Goal: Navigation & Orientation: Go to known website

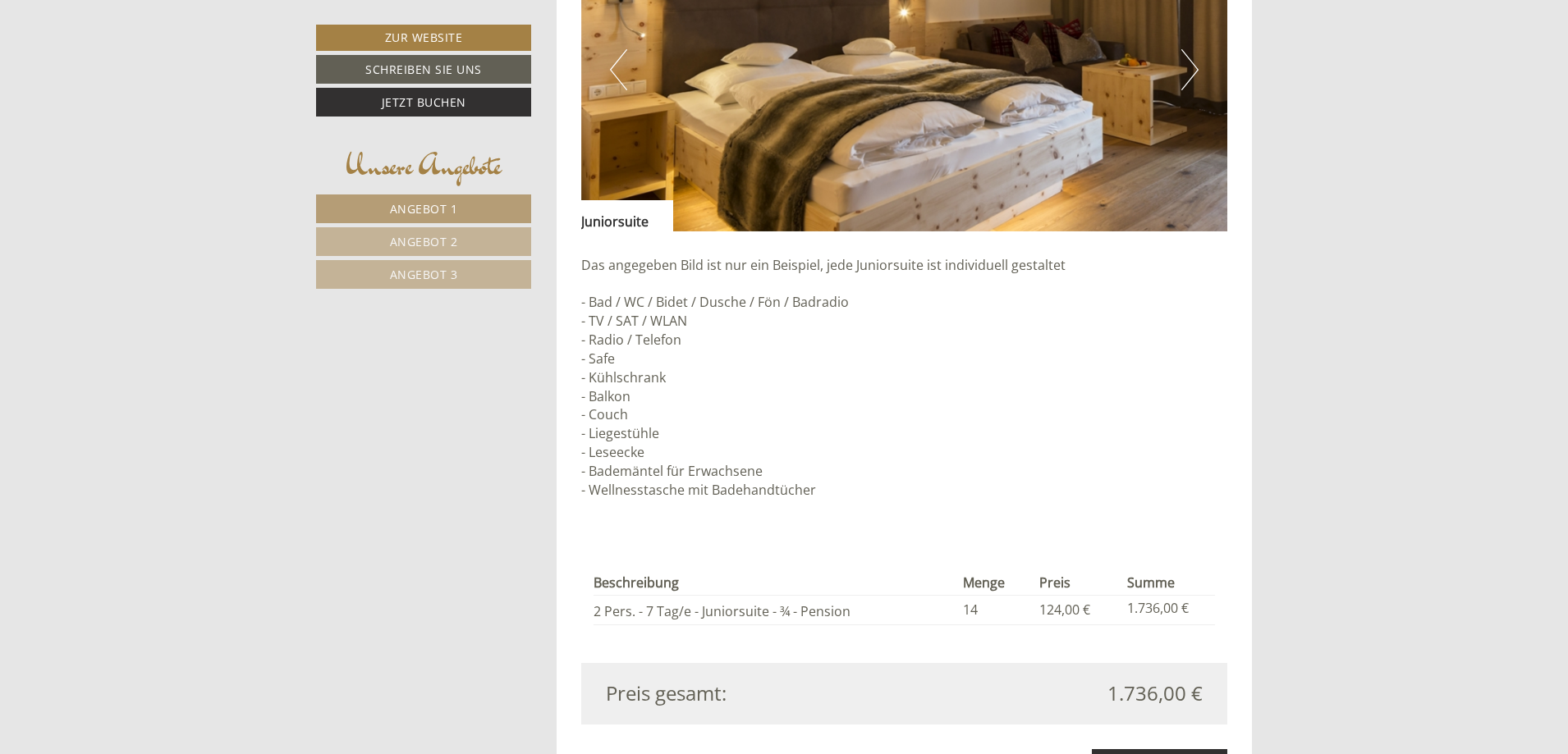
scroll to position [3608, 0]
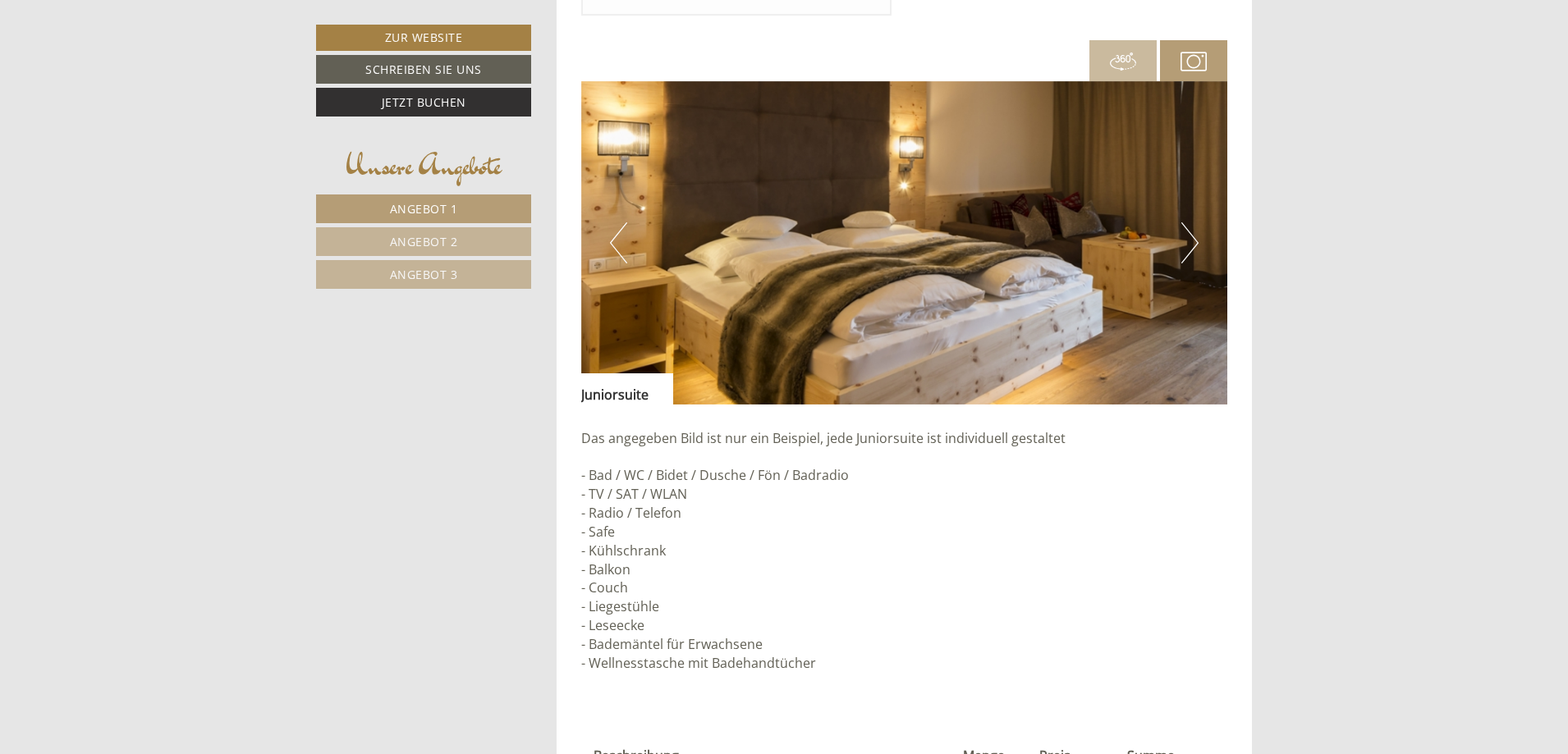
drag, startPoint x: 824, startPoint y: 304, endPoint x: 864, endPoint y: 288, distance: 43.1
click at [864, 288] on img at bounding box center [904, 243] width 647 height 324
click at [983, 287] on img at bounding box center [904, 243] width 647 height 324
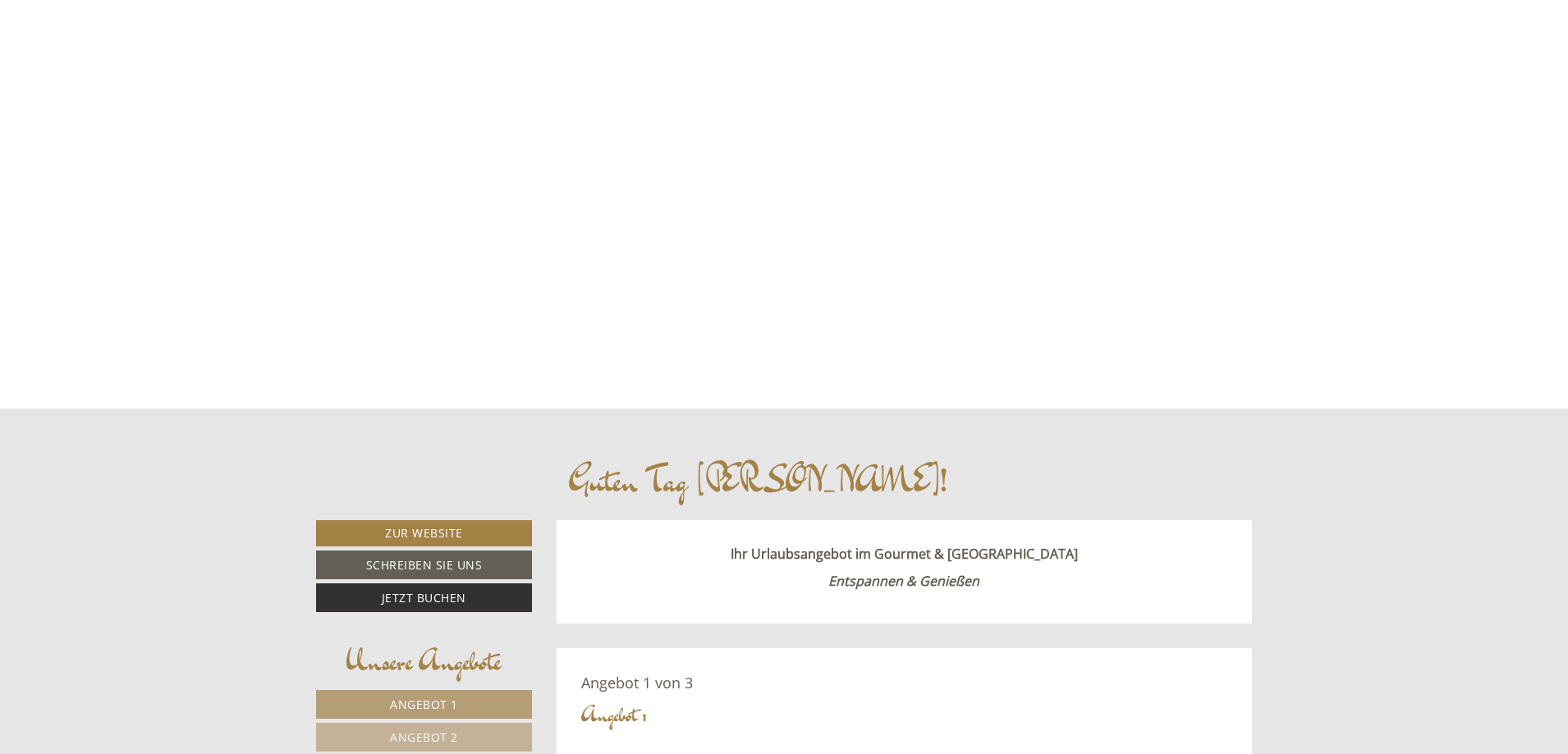
scroll to position [358, 0]
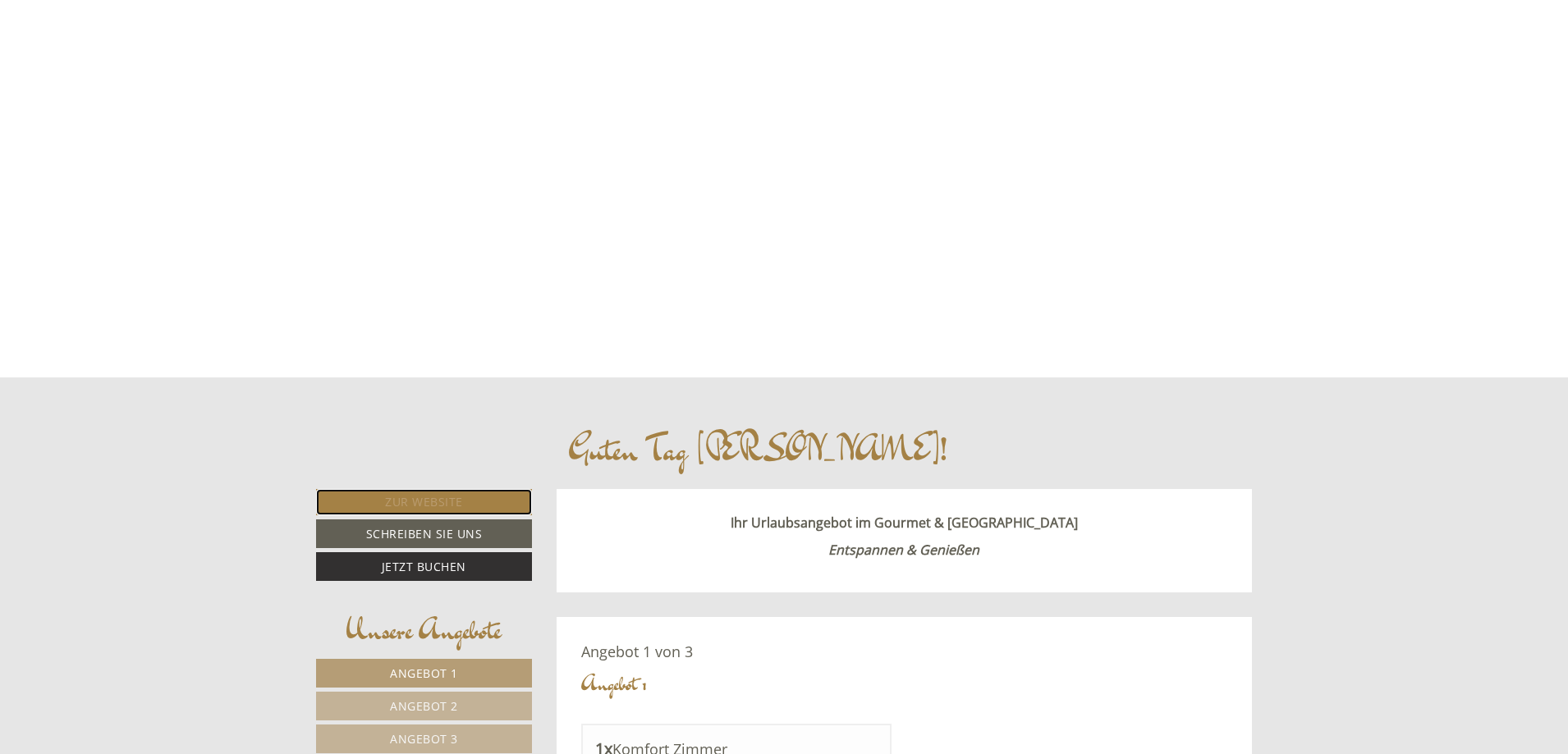
click at [449, 503] on link "Zur Website" at bounding box center [424, 503] width 216 height 26
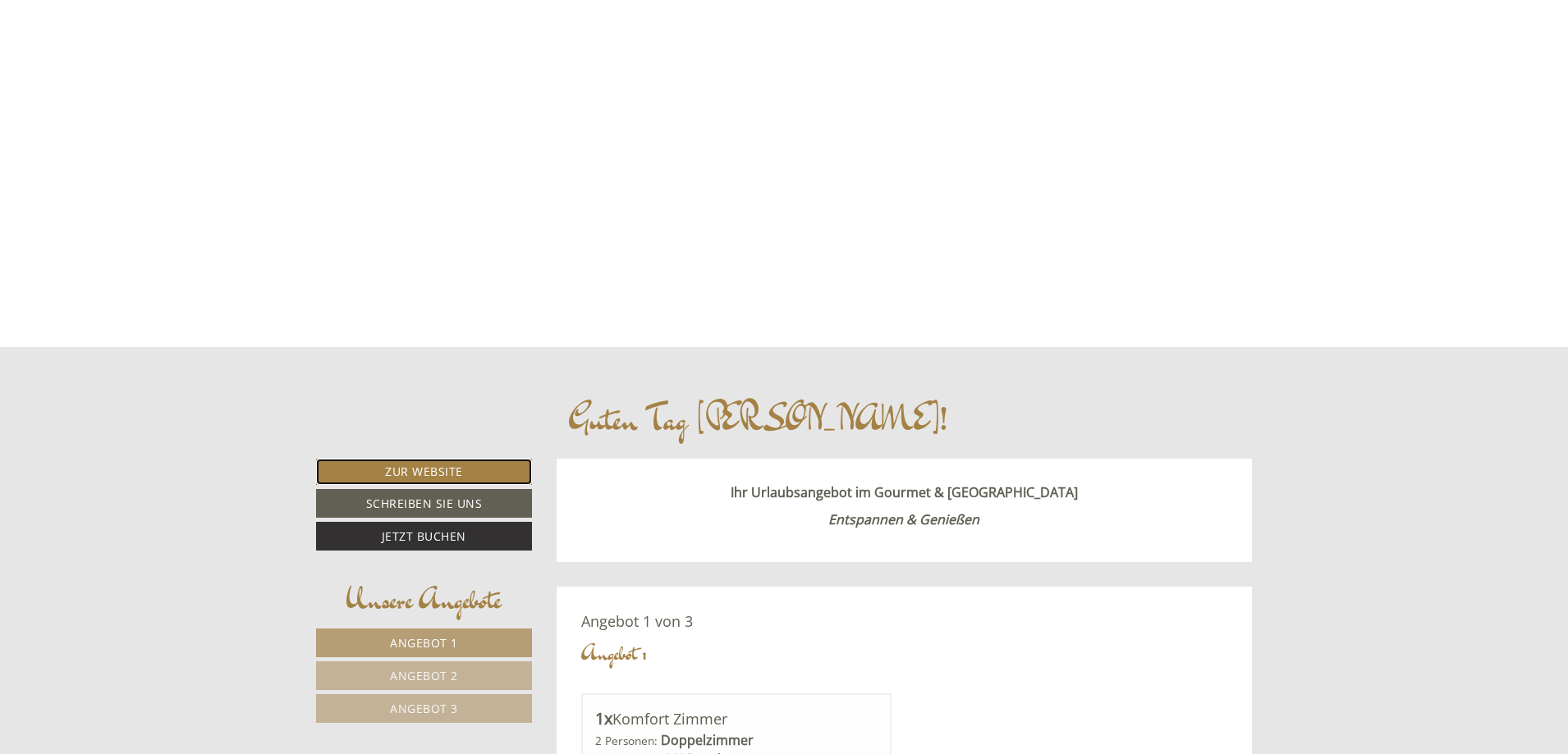
scroll to position [423, 0]
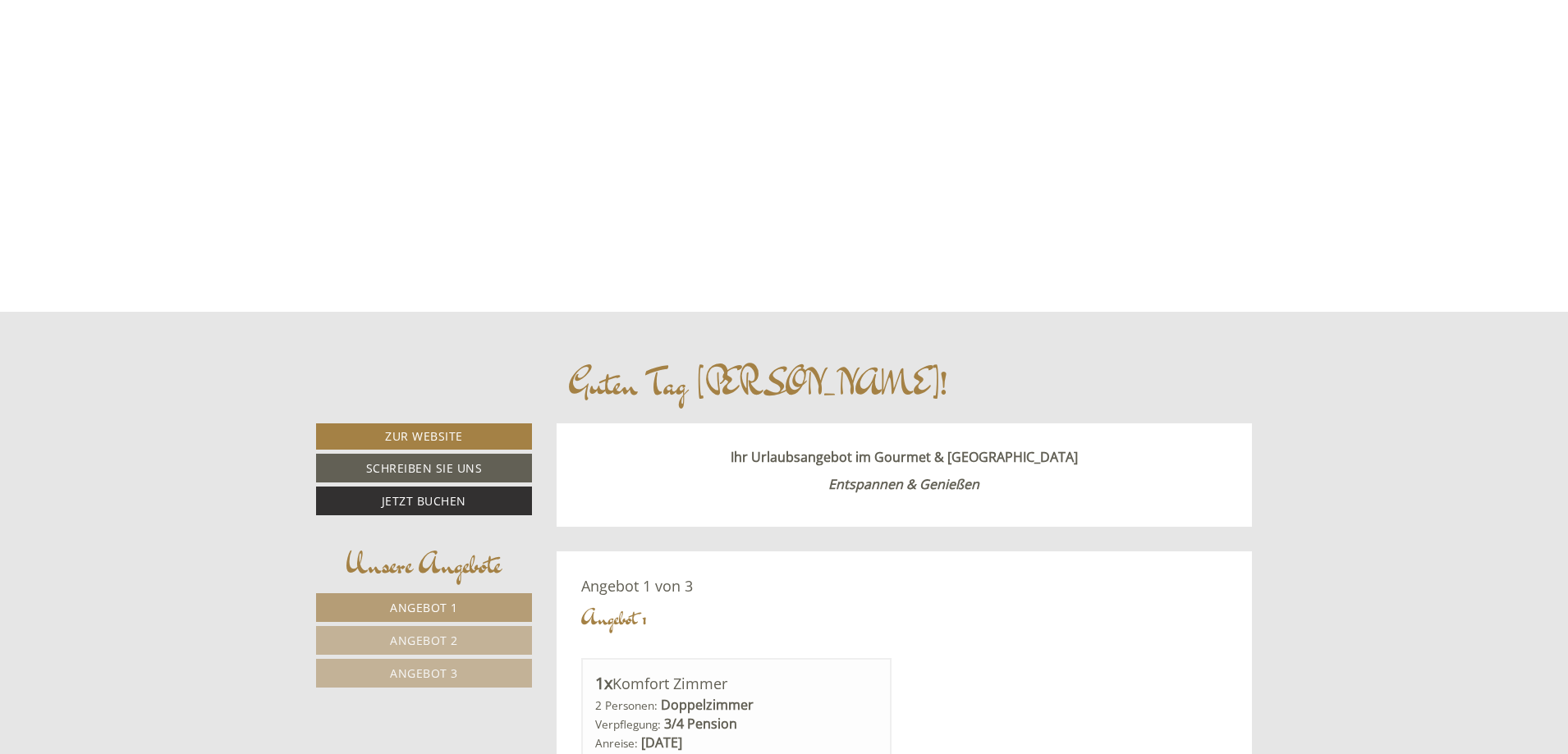
click at [390, 669] on span "Angebot 3" at bounding box center [424, 674] width 68 height 16
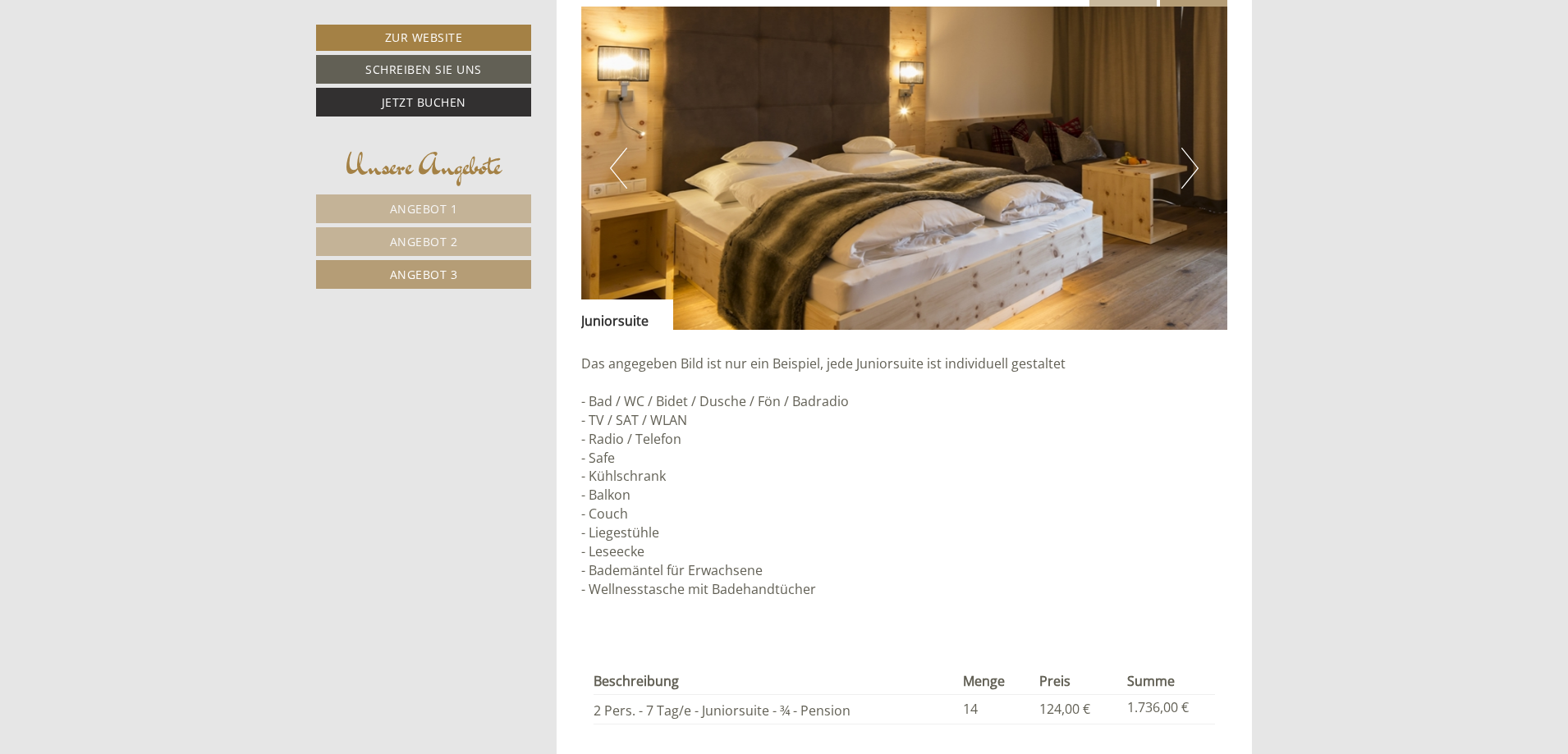
scroll to position [1271, 0]
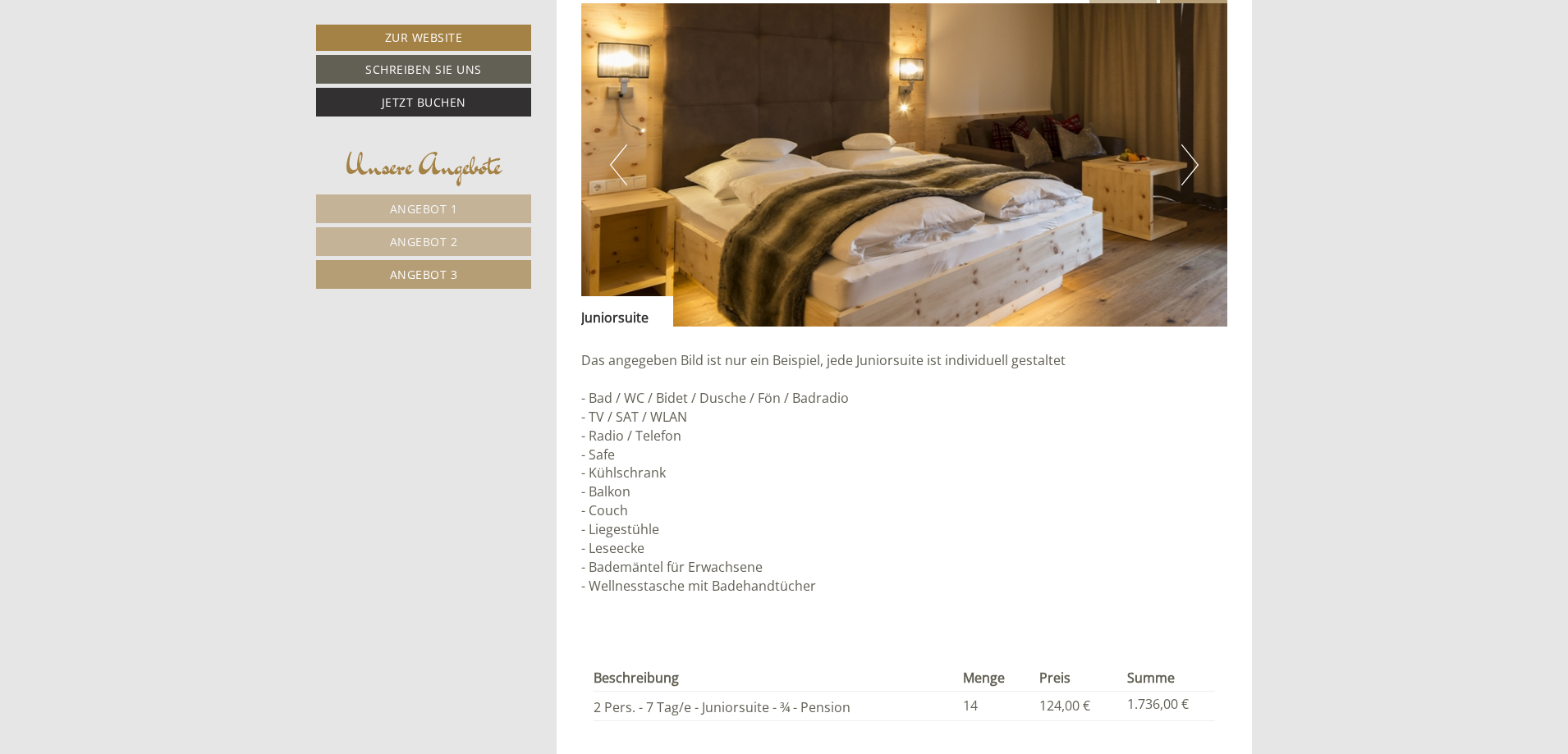
click at [1192, 168] on button "Next" at bounding box center [1190, 165] width 18 height 41
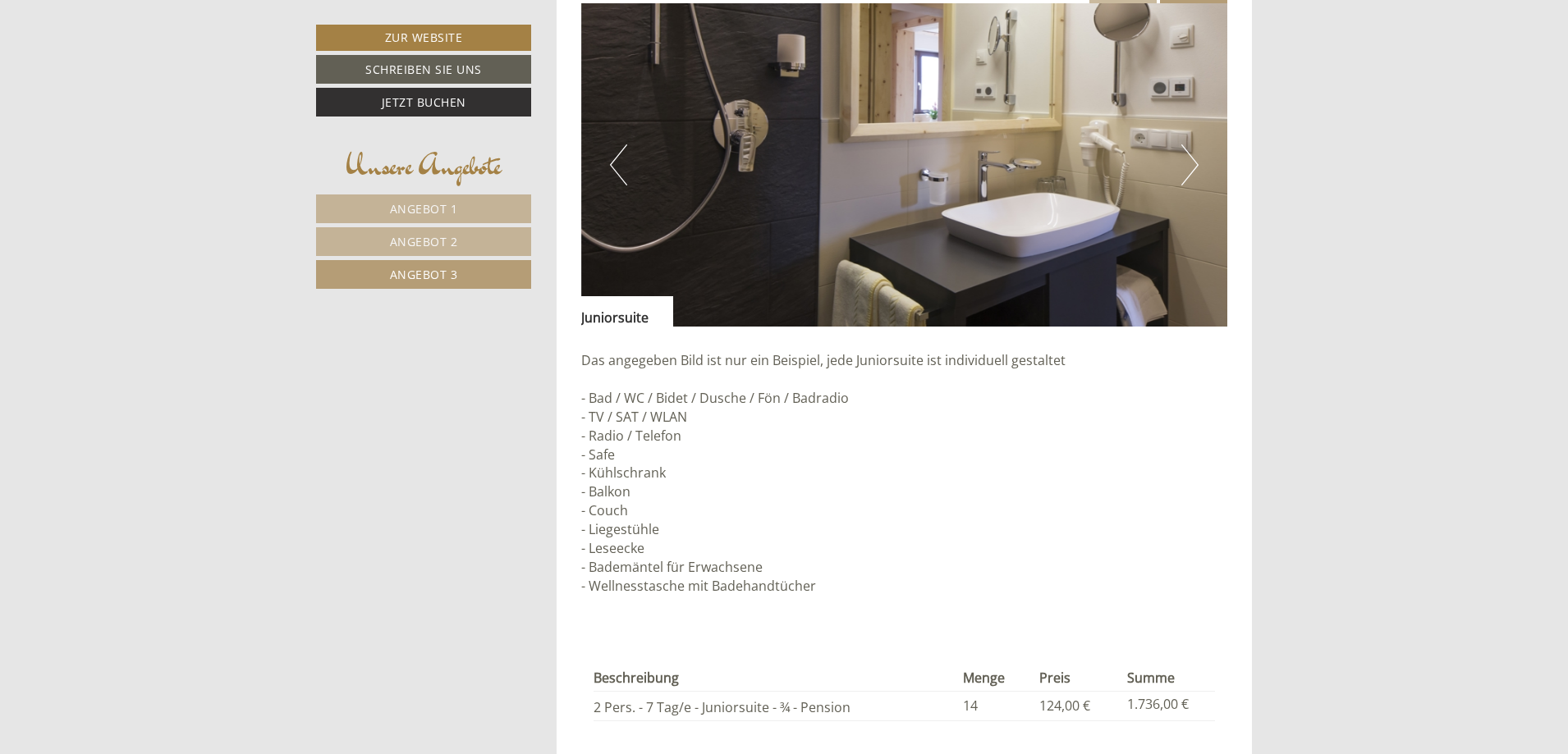
click at [1192, 168] on button "Next" at bounding box center [1190, 165] width 18 height 41
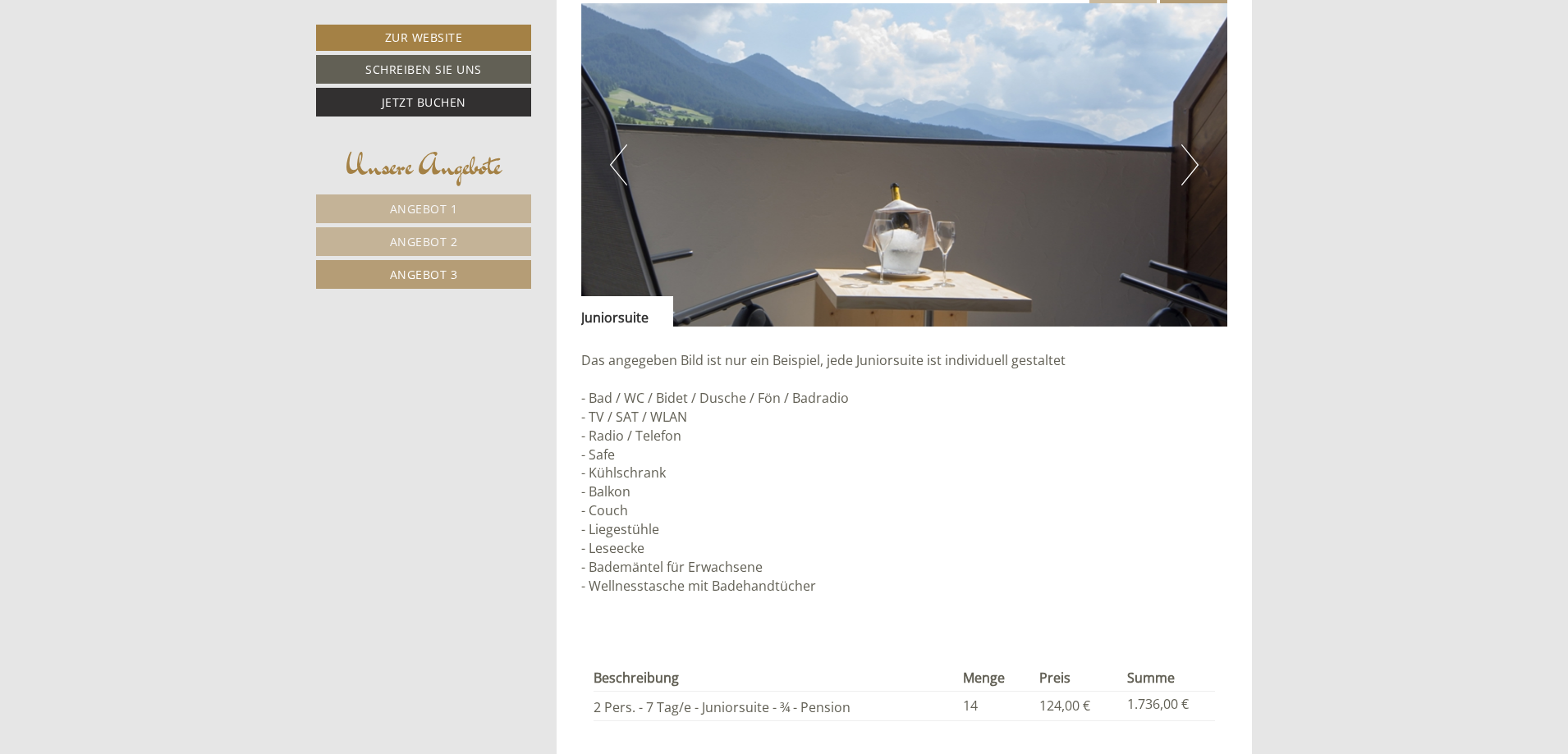
click at [1192, 168] on button "Next" at bounding box center [1190, 165] width 18 height 41
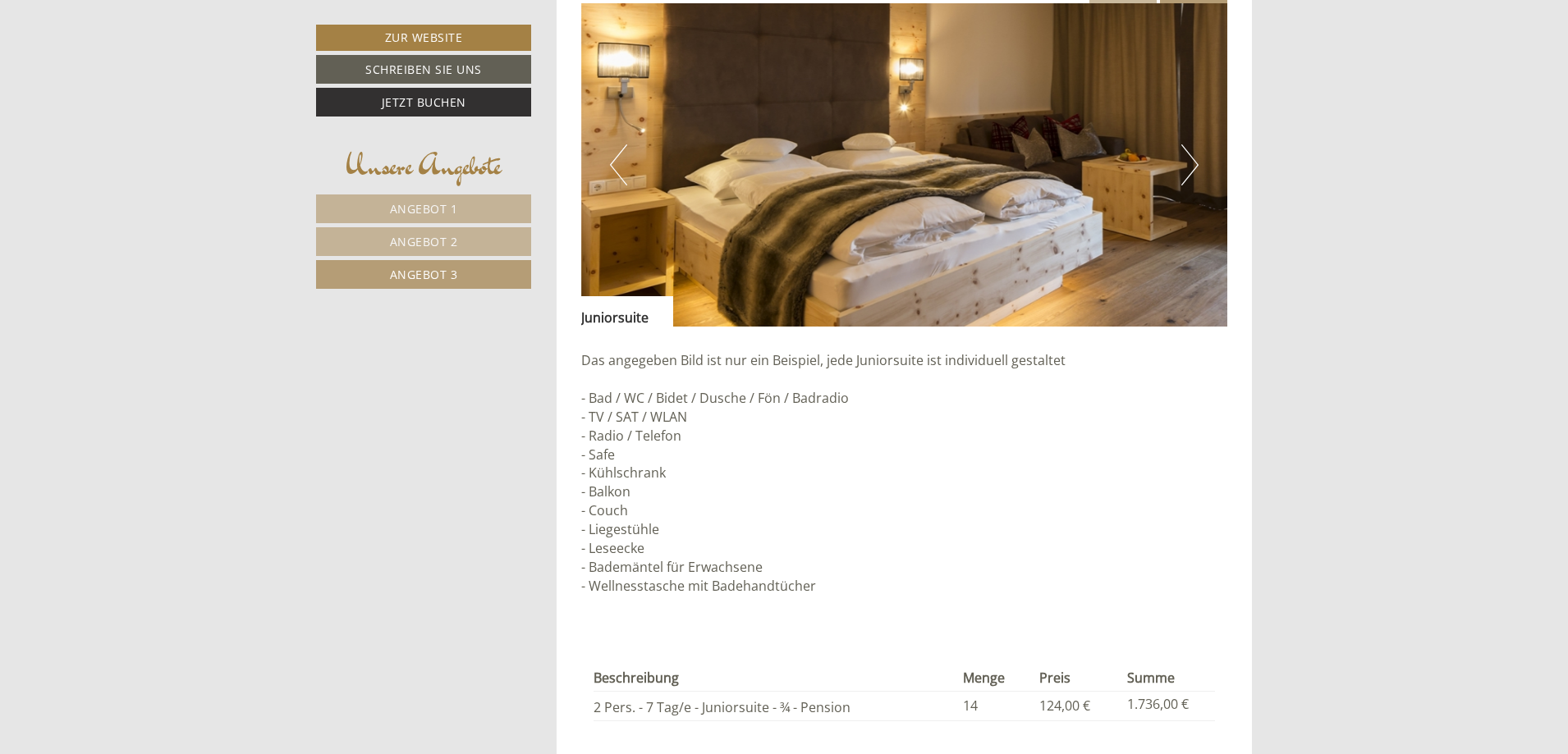
click at [1192, 168] on button "Next" at bounding box center [1190, 165] width 18 height 41
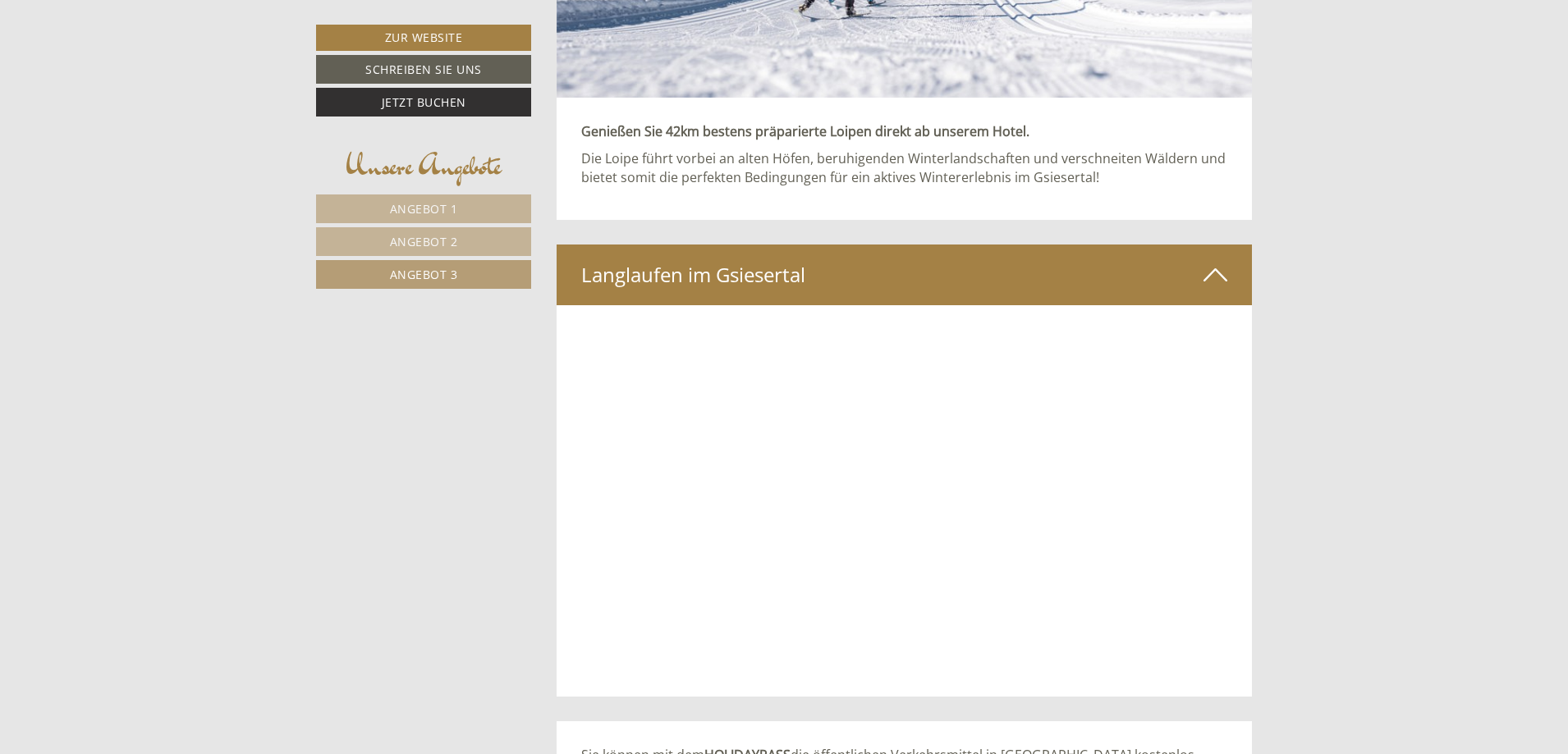
scroll to position [6694, 0]
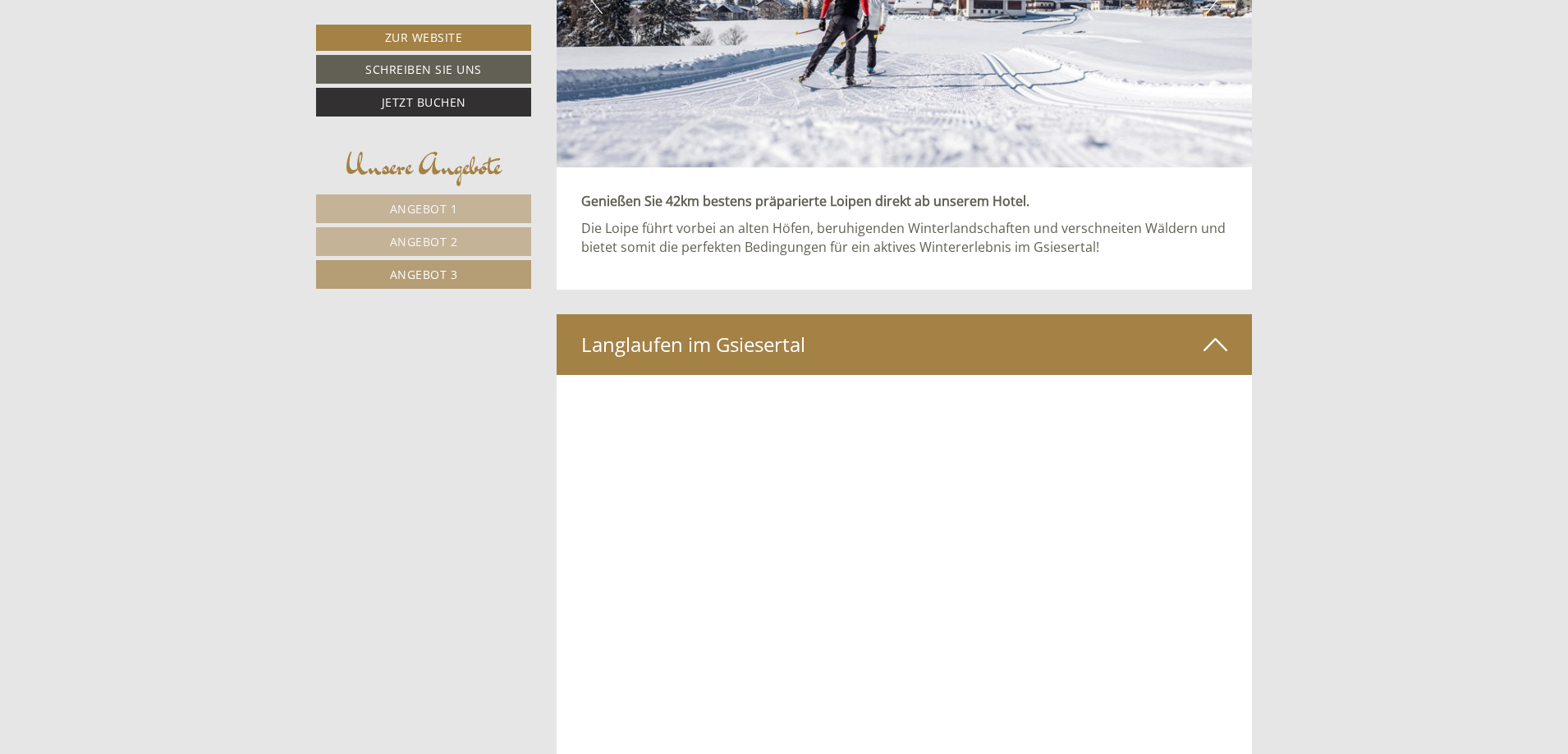
drag, startPoint x: 934, startPoint y: 26, endPoint x: 814, endPoint y: 59, distance: 124.5
